Goal: Find contact information: Find contact information

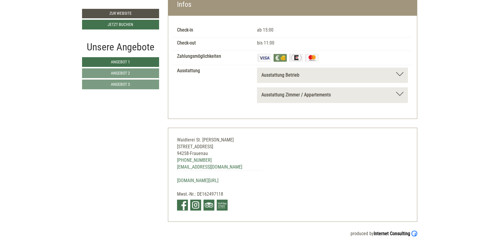
scroll to position [1738, 0]
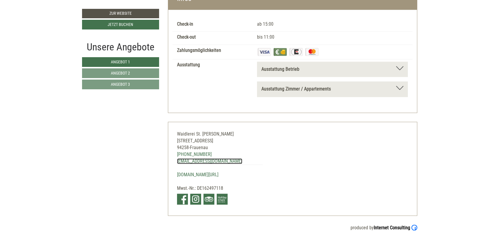
click at [196, 158] on link "[EMAIL_ADDRESS][DOMAIN_NAME]" at bounding box center [209, 161] width 65 height 6
click at [196, 174] on link "[DOMAIN_NAME][URL]" at bounding box center [197, 174] width 41 height 6
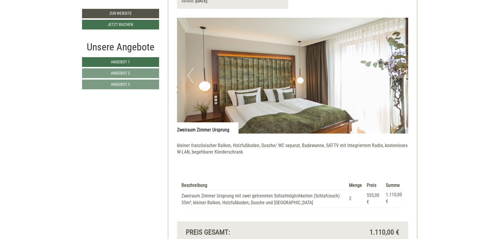
scroll to position [392, 0]
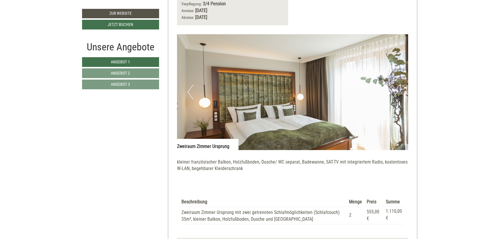
click at [289, 86] on img at bounding box center [292, 92] width 231 height 116
click at [395, 86] on button "Next" at bounding box center [395, 91] width 6 height 15
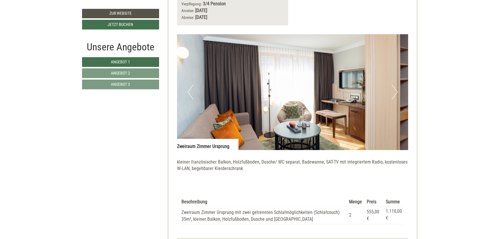
click at [395, 86] on button "Next" at bounding box center [395, 91] width 6 height 15
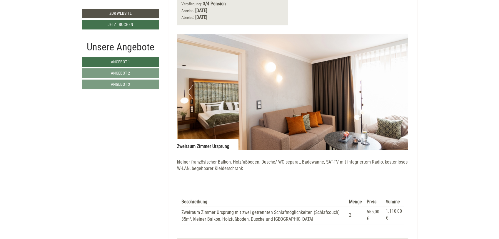
click at [395, 86] on button "Next" at bounding box center [395, 91] width 6 height 15
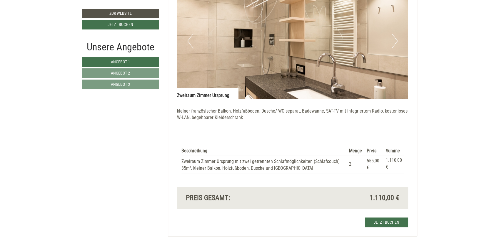
scroll to position [497, 0]
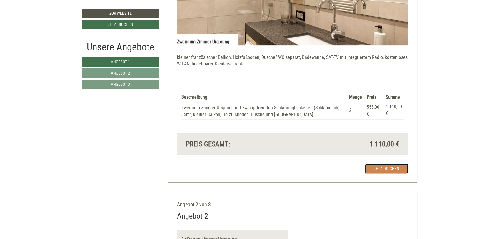
click at [395, 164] on link "Jetzt buchen" at bounding box center [386, 169] width 43 height 10
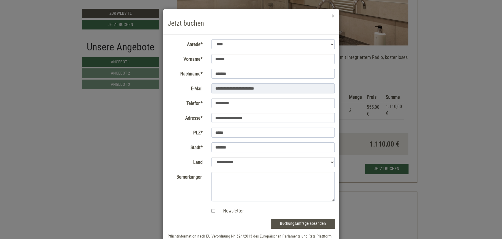
click at [445, 147] on div "**********" at bounding box center [251, 119] width 502 height 239
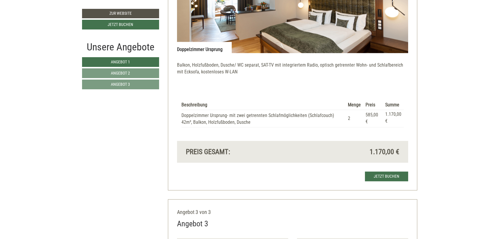
scroll to position [849, 0]
